Goal: Information Seeking & Learning: Learn about a topic

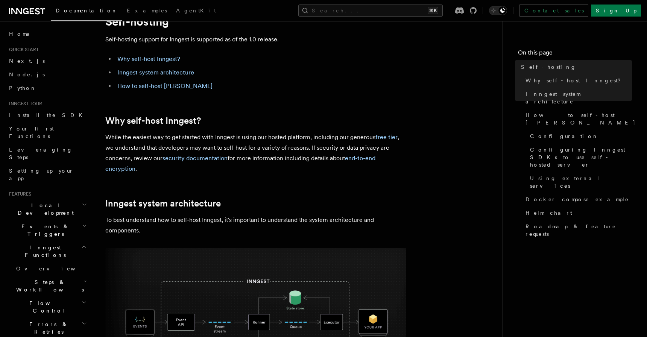
scroll to position [42, 0]
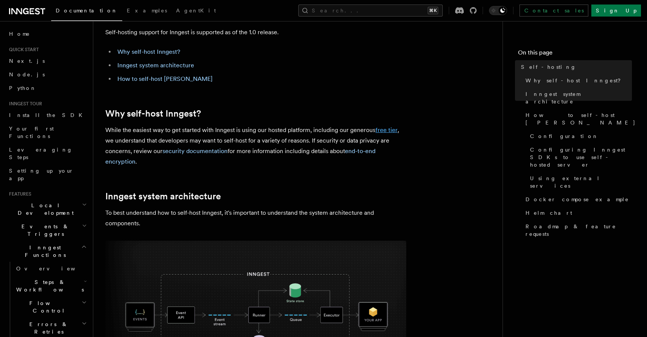
click at [384, 131] on link "free tier" at bounding box center [386, 129] width 22 height 7
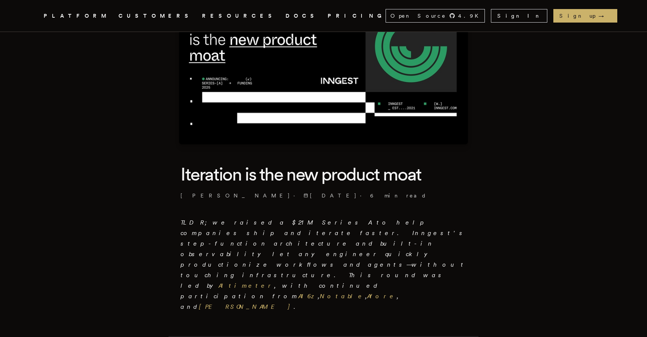
scroll to position [72, 0]
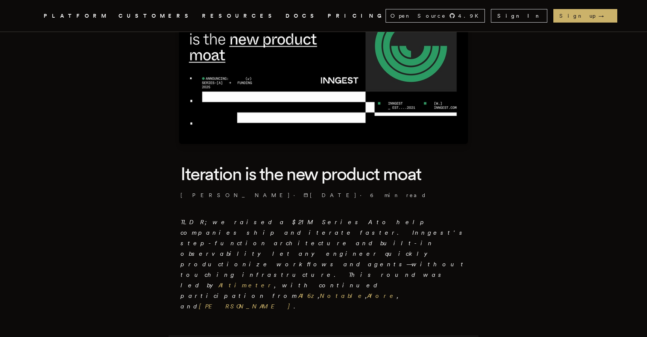
click at [35, 12] on icon ".cls-1 { fill: #FAFAF9; }" at bounding box center [35, 15] width 0 height 9
